Goal: Information Seeking & Learning: Learn about a topic

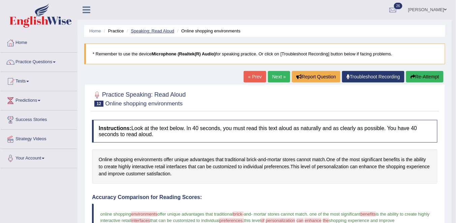
click at [140, 30] on link "Speaking: Read Aloud" at bounding box center [153, 30] width 44 height 5
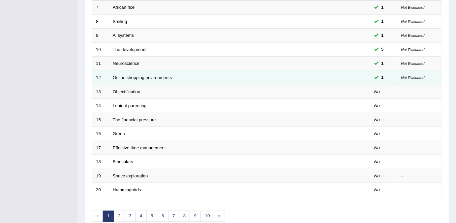
scroll to position [162, 0]
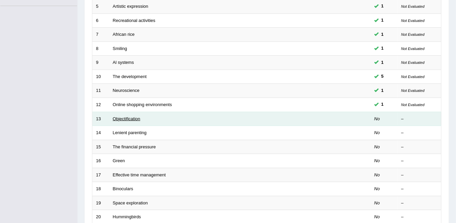
click at [125, 117] on link "Objectification" at bounding box center [127, 118] width 28 height 5
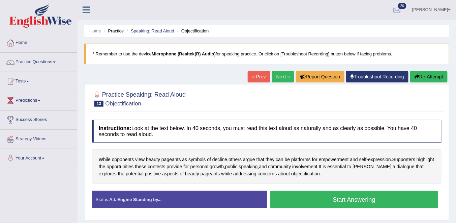
click at [146, 28] on link "Speaking: Read Aloud" at bounding box center [153, 30] width 44 height 5
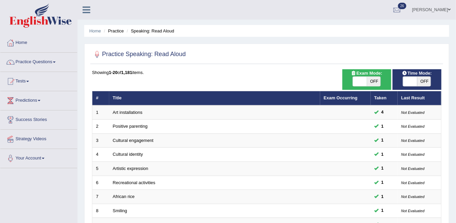
click at [425, 81] on span "OFF" at bounding box center [425, 81] width 14 height 9
checkbox input "true"
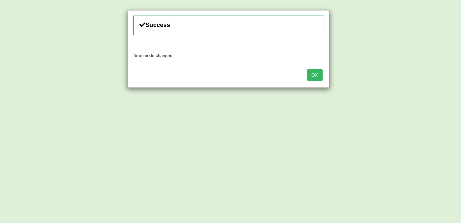
click at [314, 78] on button "OK" at bounding box center [315, 74] width 16 height 11
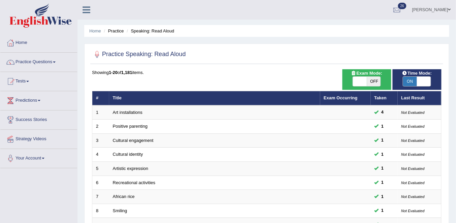
click at [366, 80] on span at bounding box center [360, 81] width 14 height 9
click at [372, 82] on span "OFF" at bounding box center [374, 81] width 14 height 9
checkbox input "true"
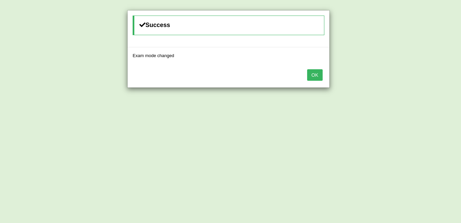
click at [316, 79] on button "OK" at bounding box center [315, 74] width 16 height 11
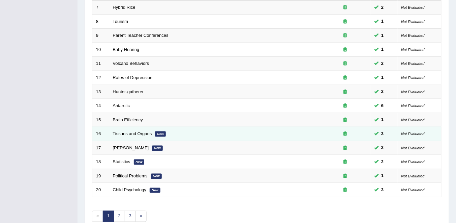
scroll to position [219, 0]
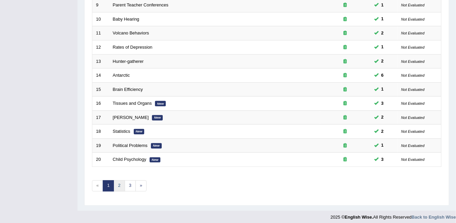
click at [119, 180] on link "2" at bounding box center [119, 185] width 11 height 11
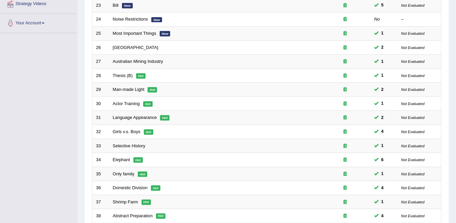
scroll to position [219, 0]
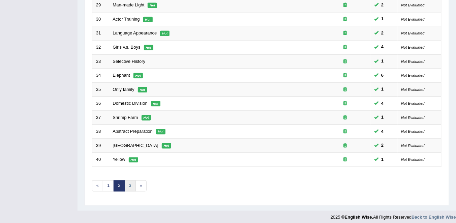
click at [127, 182] on link "3" at bounding box center [130, 185] width 11 height 11
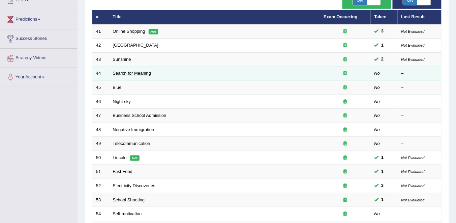
click at [131, 71] on link "Search for Meaning" at bounding box center [132, 73] width 38 height 5
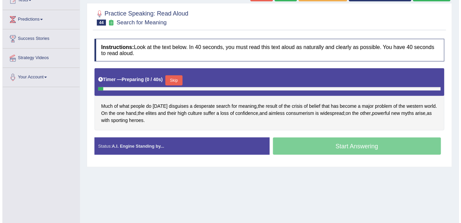
scroll to position [108, 0]
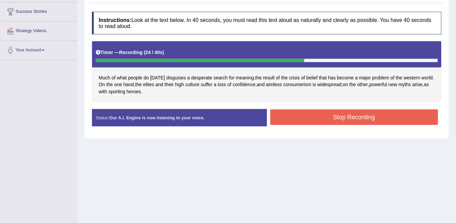
click at [363, 112] on button "Stop Recording" at bounding box center [355, 117] width 168 height 16
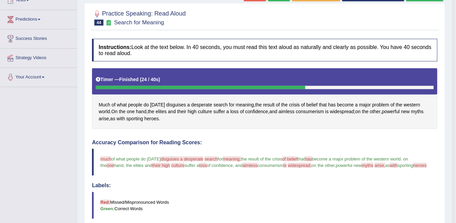
scroll to position [54, 0]
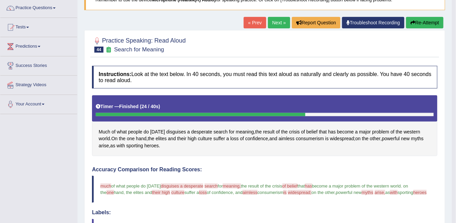
click at [279, 22] on link "Next »" at bounding box center [279, 22] width 22 height 11
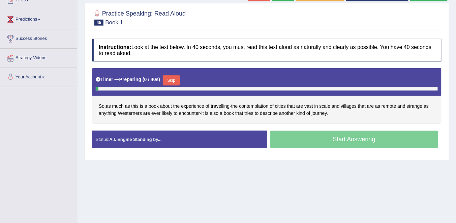
scroll to position [108, 0]
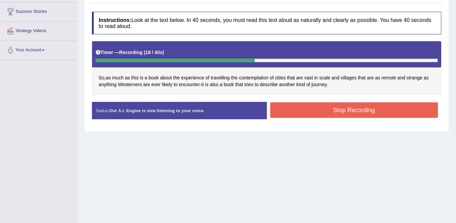
click at [305, 111] on button "Stop Recording" at bounding box center [355, 110] width 168 height 16
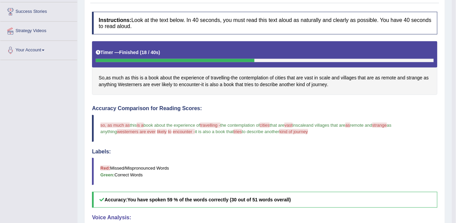
scroll to position [54, 0]
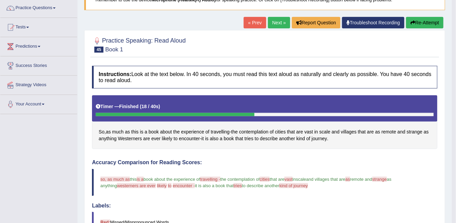
drag, startPoint x: 420, startPoint y: 21, endPoint x: 412, endPoint y: 21, distance: 8.4
click at [420, 21] on button "Re-Attempt" at bounding box center [424, 22] width 37 height 11
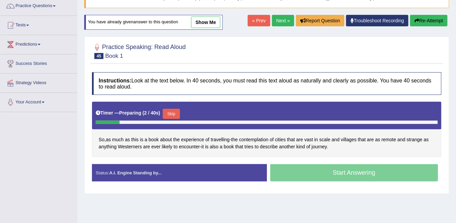
click at [170, 112] on button "Skip" at bounding box center [171, 114] width 17 height 10
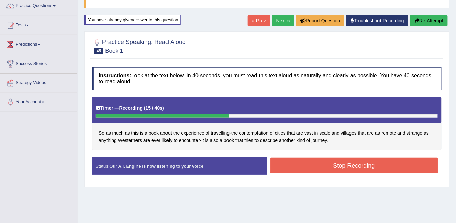
drag, startPoint x: 323, startPoint y: 164, endPoint x: 315, endPoint y: 163, distance: 7.5
click at [322, 164] on button "Stop Recording" at bounding box center [355, 166] width 168 height 16
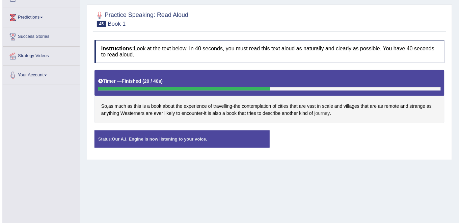
scroll to position [110, 0]
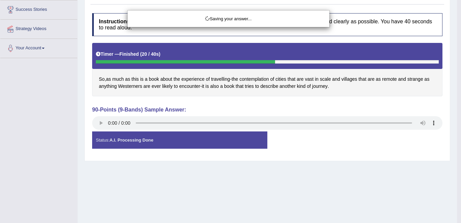
click at [310, 169] on div "Saving your answer..." at bounding box center [230, 111] width 461 height 223
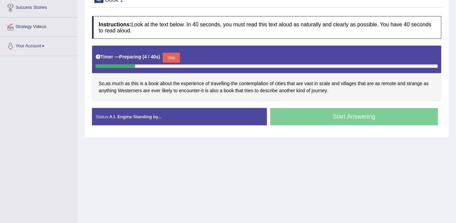
click at [170, 56] on button "Skip" at bounding box center [171, 58] width 17 height 10
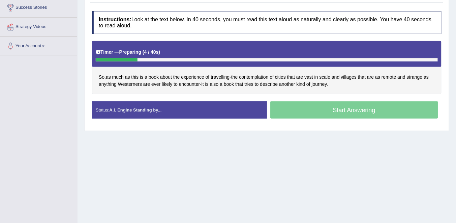
scroll to position [110, 0]
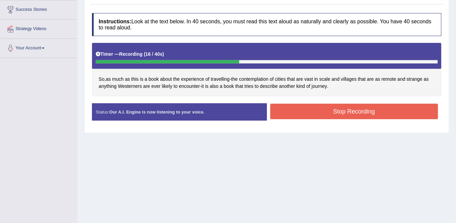
click at [322, 113] on button "Stop Recording" at bounding box center [355, 112] width 168 height 16
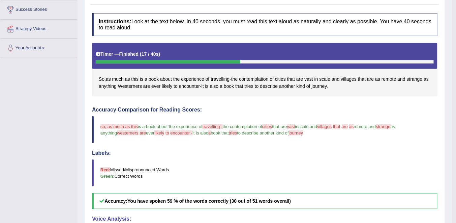
scroll to position [83, 0]
